Goal: Find specific page/section: Find specific page/section

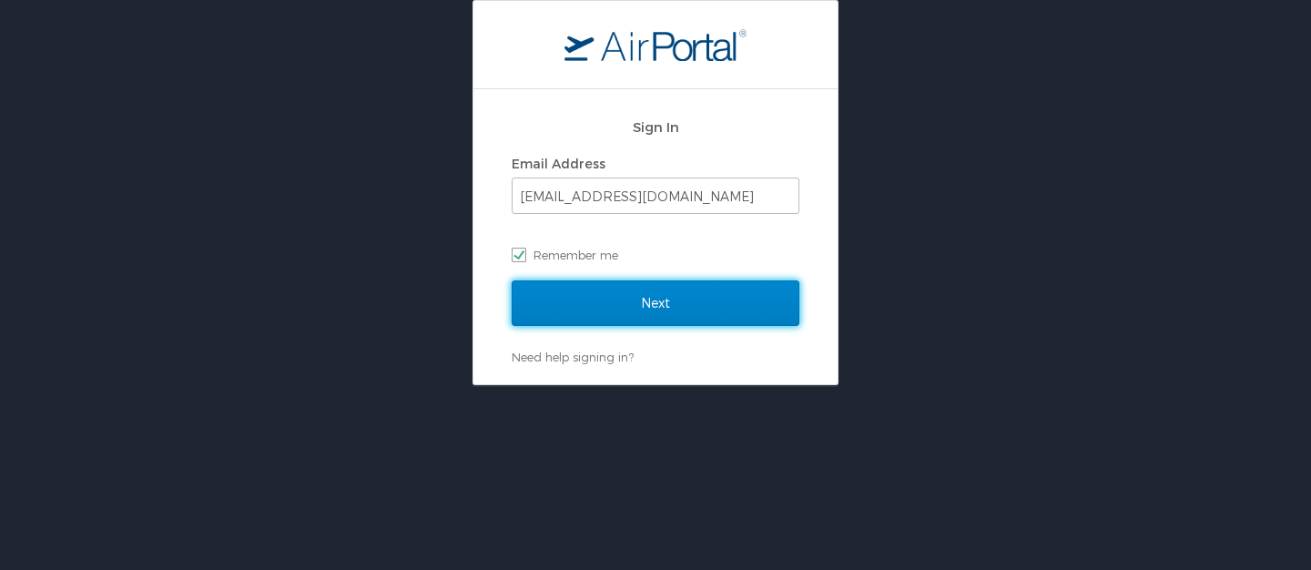
click at [584, 305] on input "Next" at bounding box center [656, 303] width 288 height 46
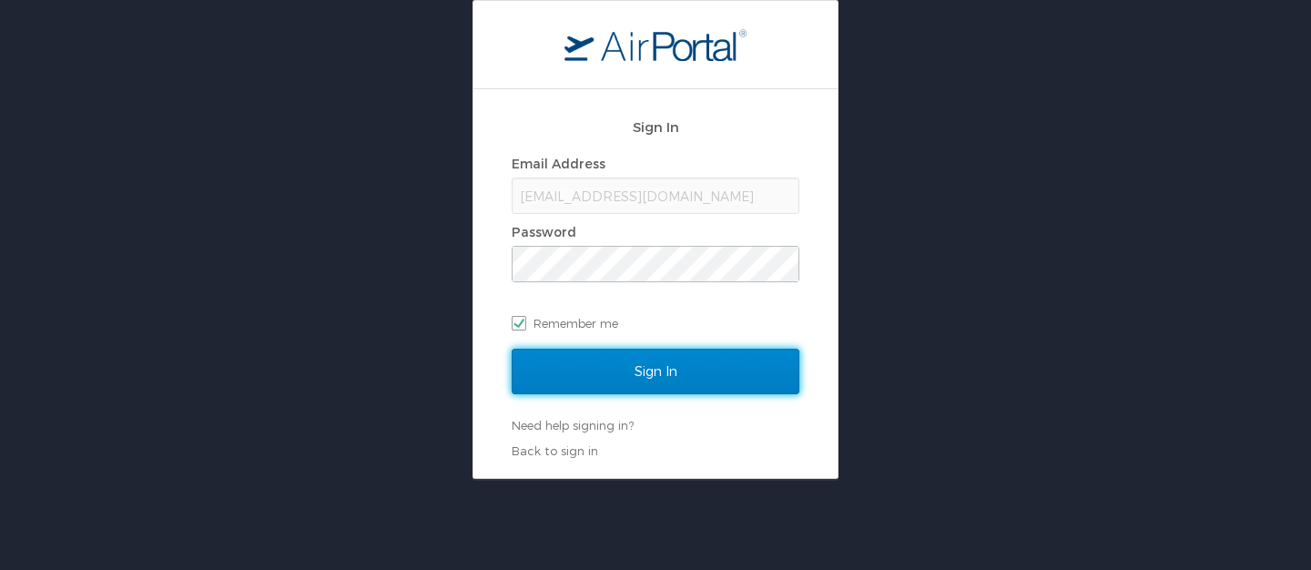
click at [596, 387] on input "Sign In" at bounding box center [656, 372] width 288 height 46
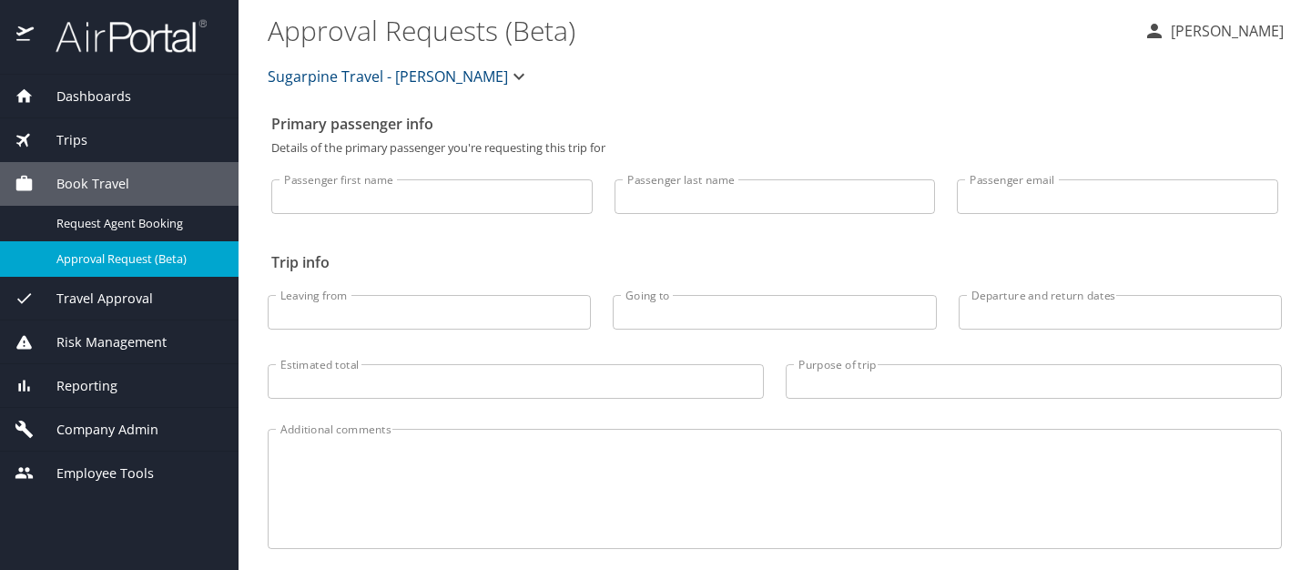
click at [113, 96] on span "Dashboards" at bounding box center [82, 97] width 97 height 20
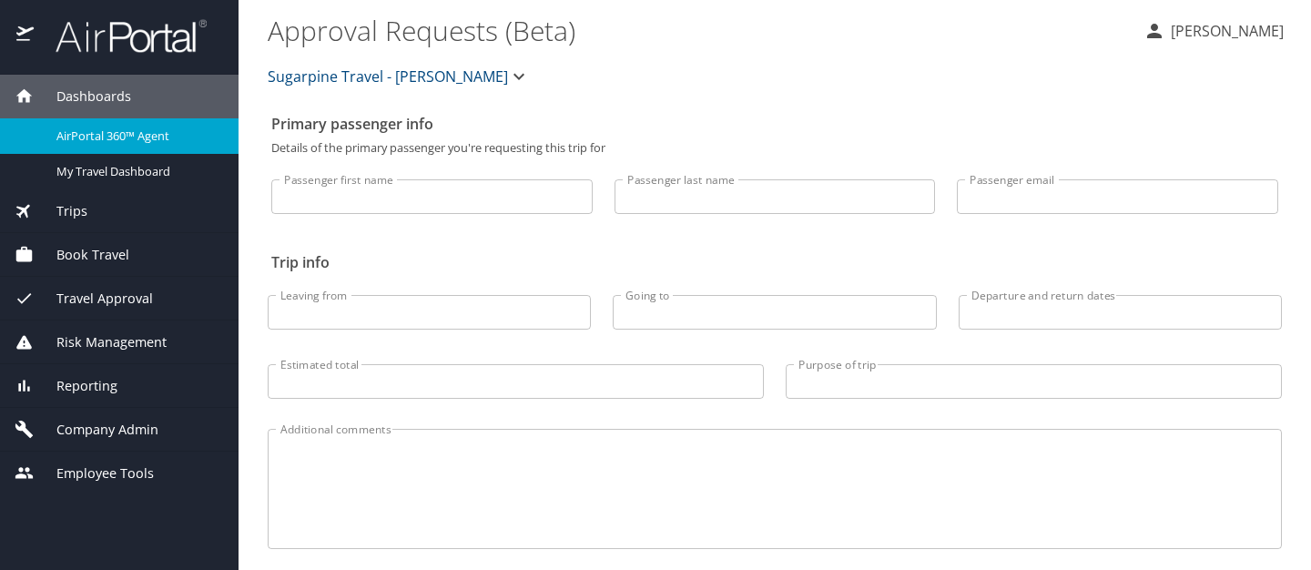
click at [101, 136] on span "AirPortal 360™ Agent" at bounding box center [136, 135] width 160 height 17
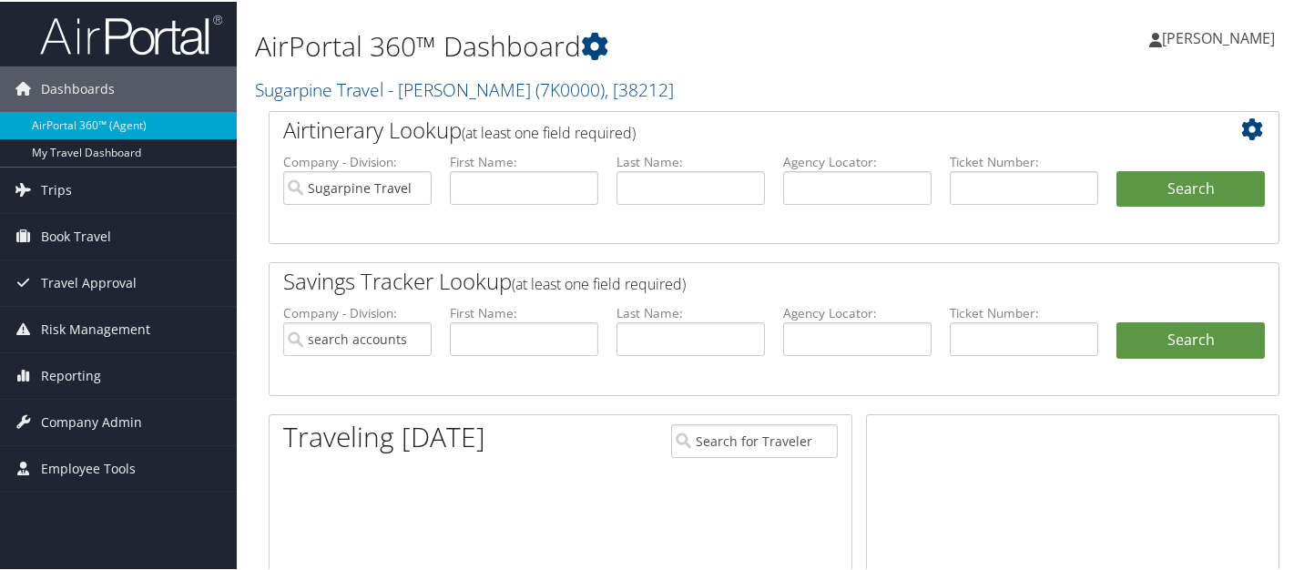
type input "Sugarpine Travel - [PERSON_NAME]"
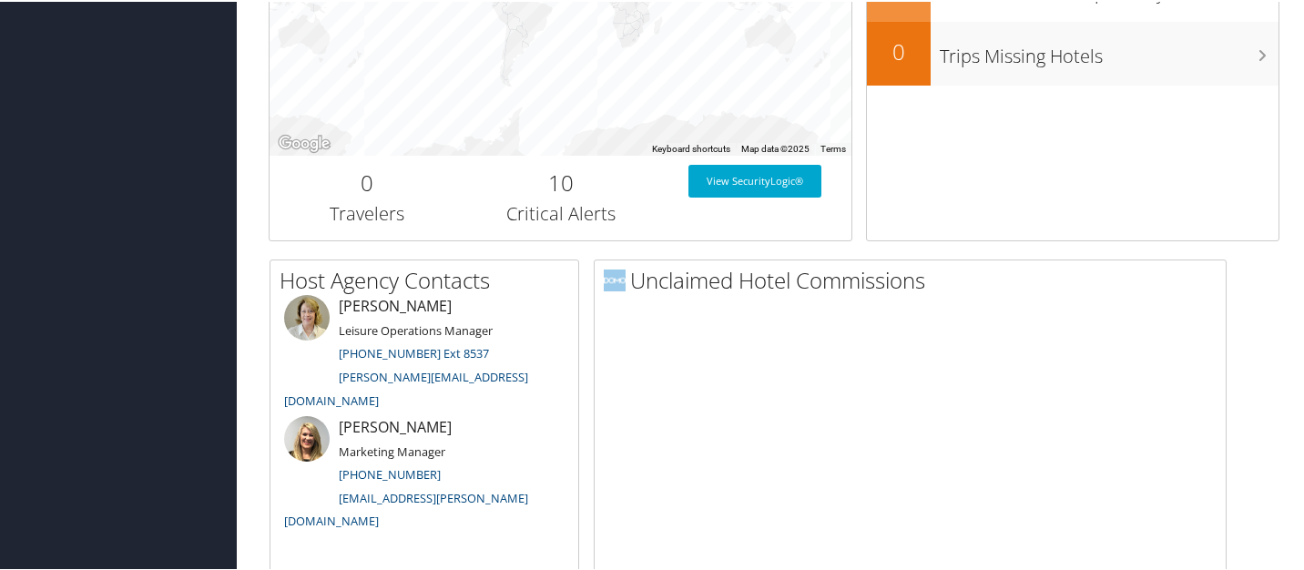
scroll to position [891, 0]
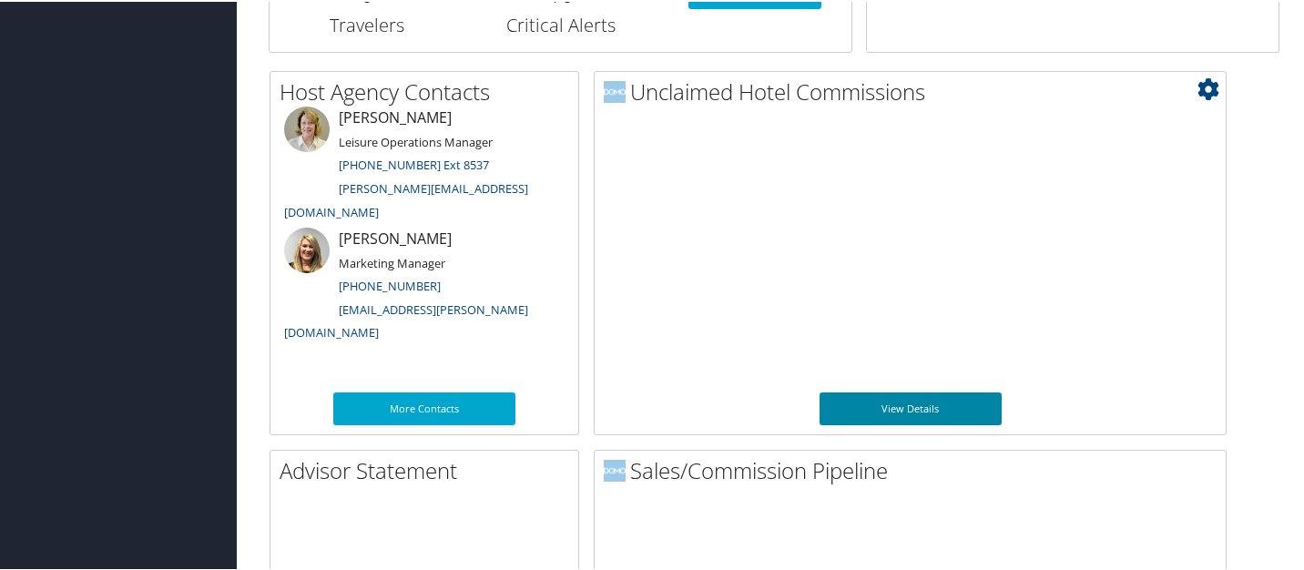
click at [912, 405] on link "View Details" at bounding box center [911, 407] width 182 height 33
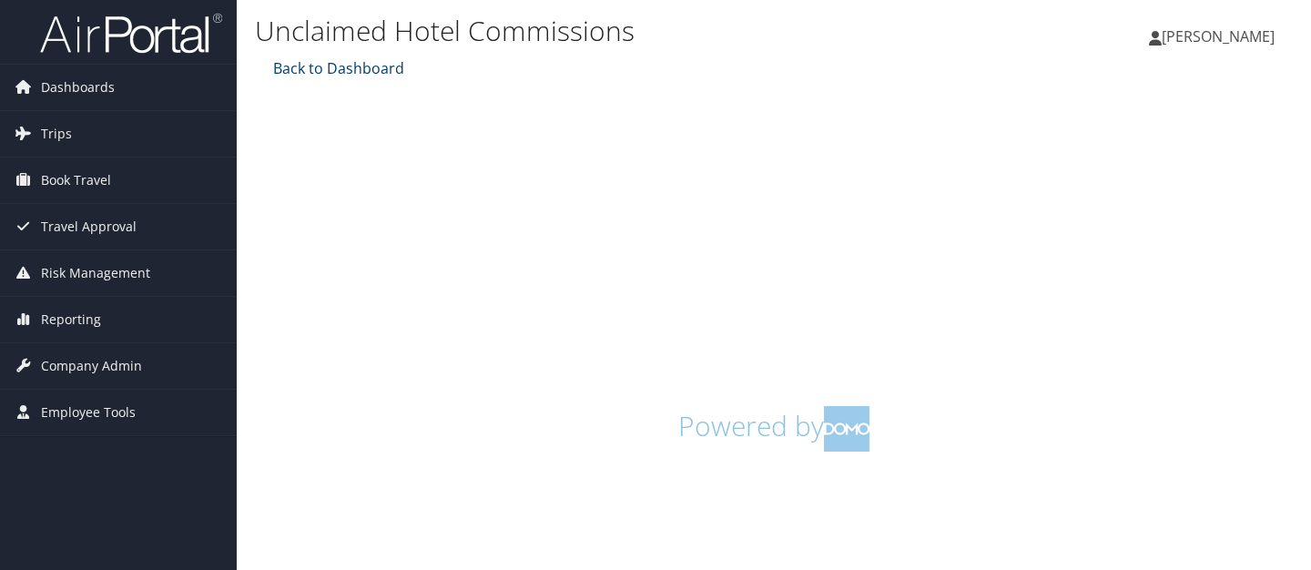
click at [323, 61] on link "Back to Dashboard" at bounding box center [337, 68] width 136 height 20
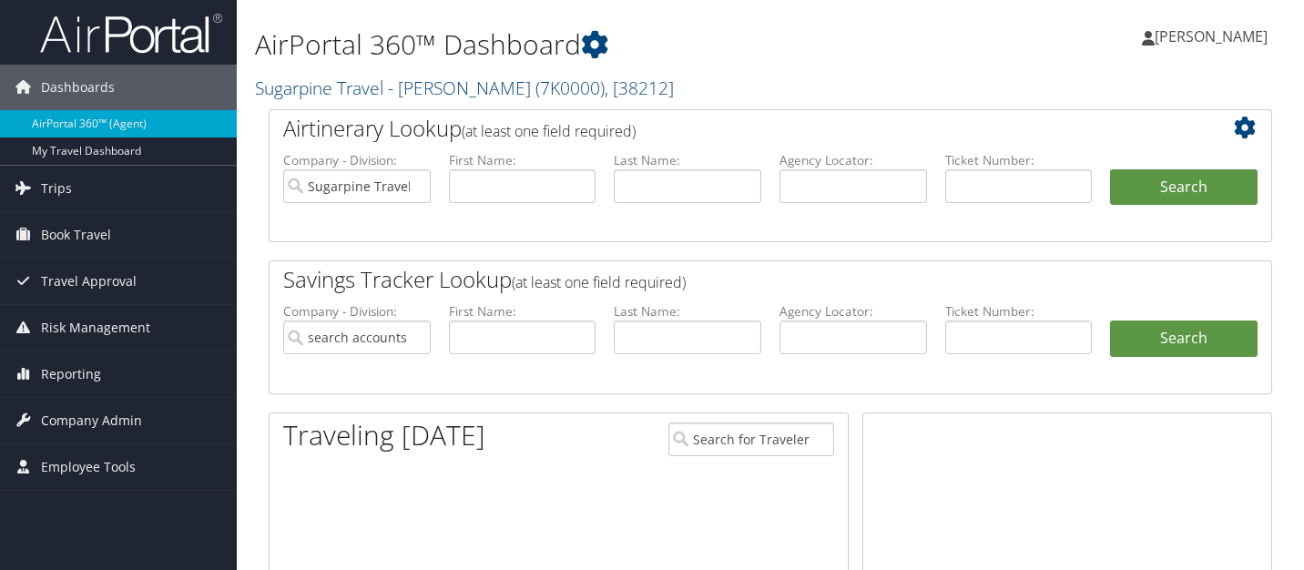
type input "Sugarpine Travel - [PERSON_NAME]"
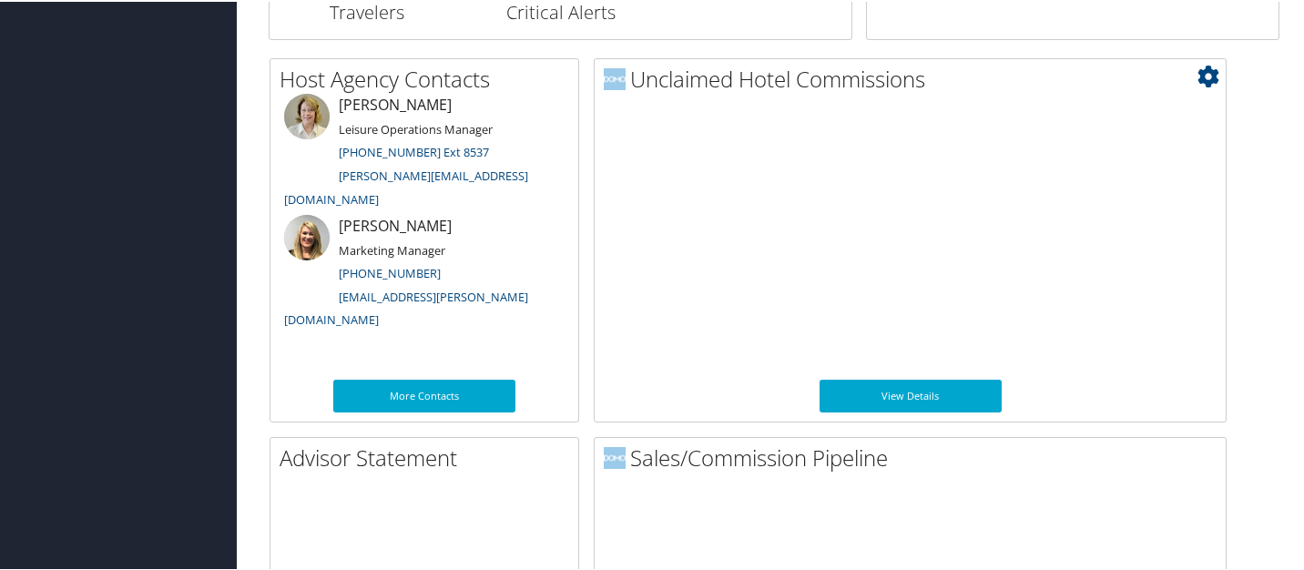
scroll to position [890, 0]
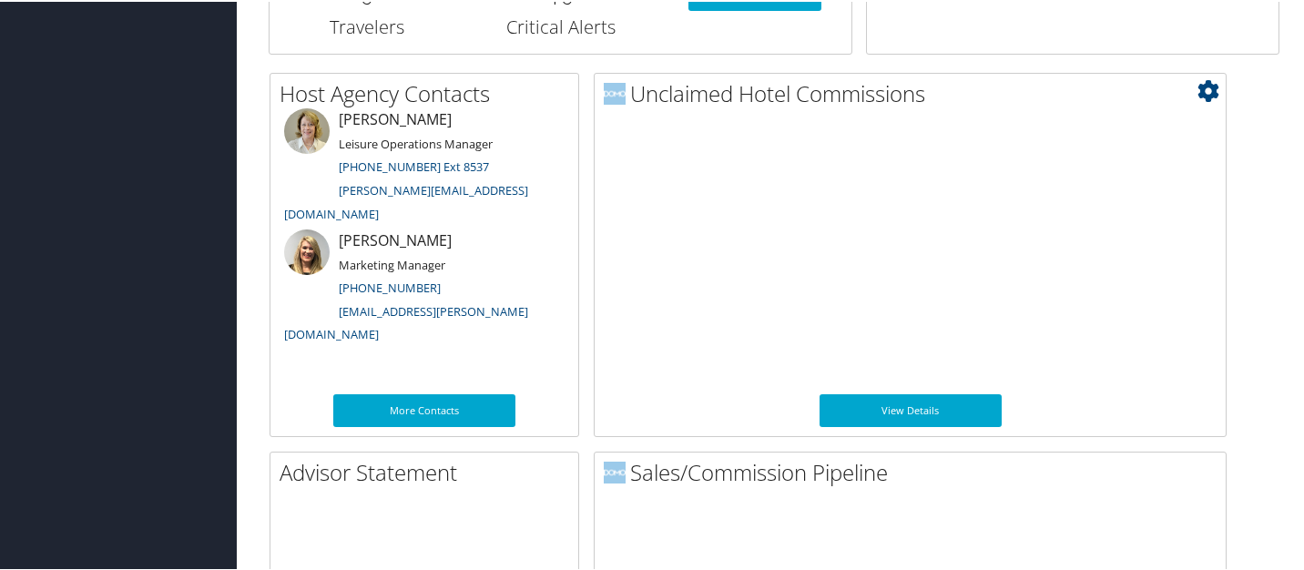
click at [1207, 87] on icon at bounding box center [1208, 89] width 22 height 22
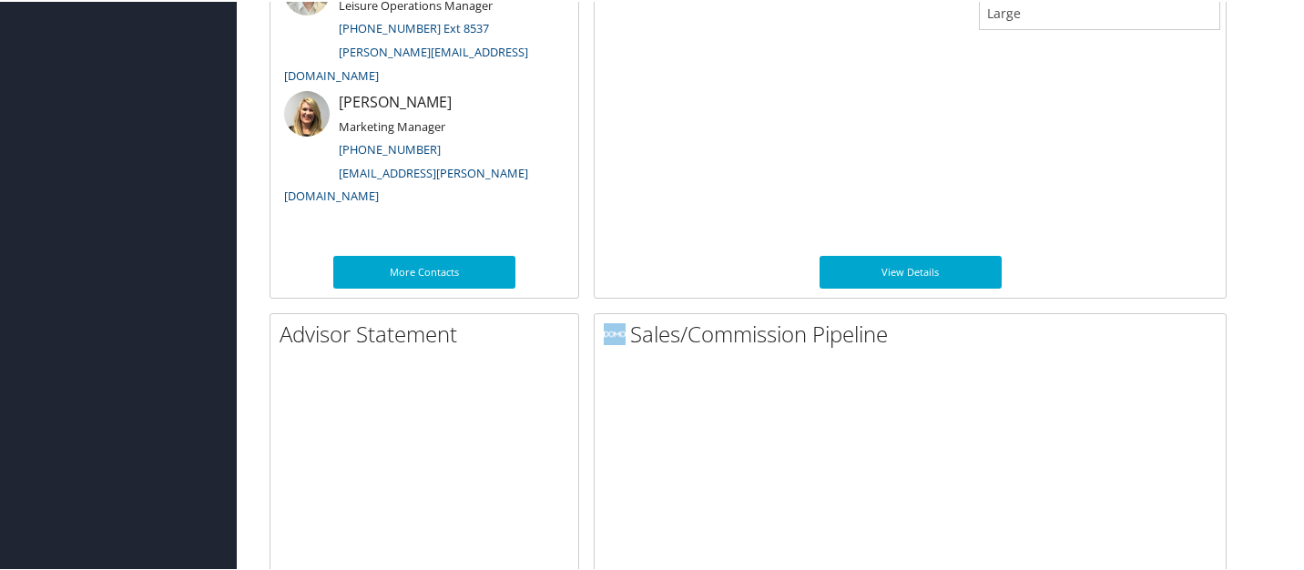
scroll to position [1146, 0]
